Goal: Obtain resource: Download file/media

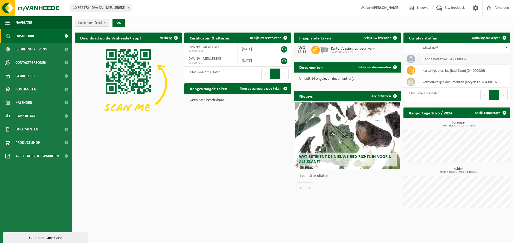
click at [411, 59] on icon at bounding box center [410, 58] width 5 height 5
click at [436, 58] on td "bedrijfsrestafval (04-000008)" at bounding box center [464, 58] width 92 height 11
click at [33, 131] on span "Documenten" at bounding box center [26, 129] width 23 height 13
click at [31, 153] on span "Documenten" at bounding box center [26, 154] width 20 height 10
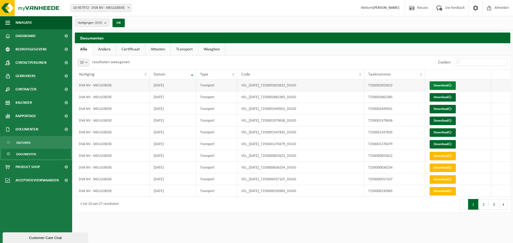
click at [437, 86] on link "Download" at bounding box center [443, 85] width 26 height 9
